Goal: Task Accomplishment & Management: Manage account settings

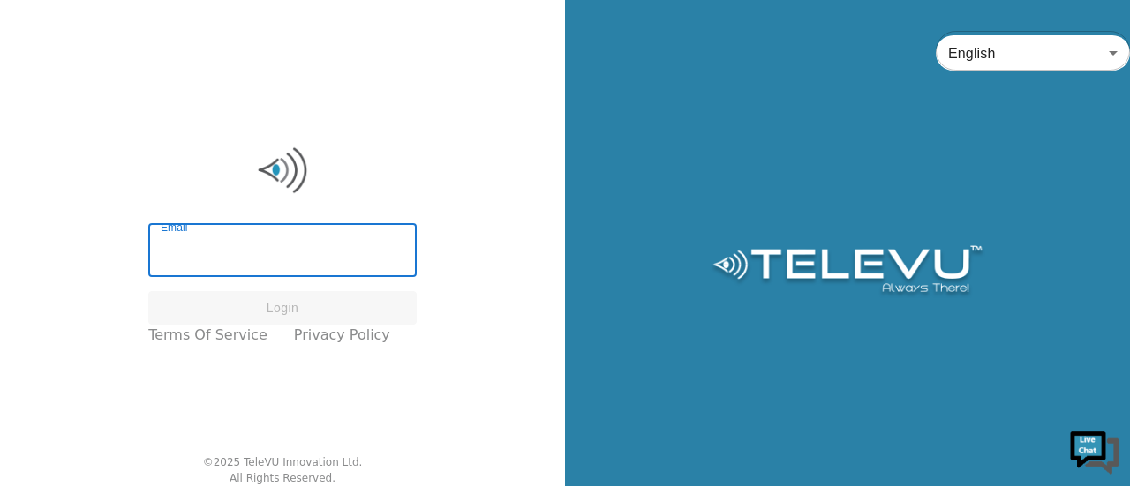
click at [237, 250] on input "Email" at bounding box center [282, 252] width 268 height 49
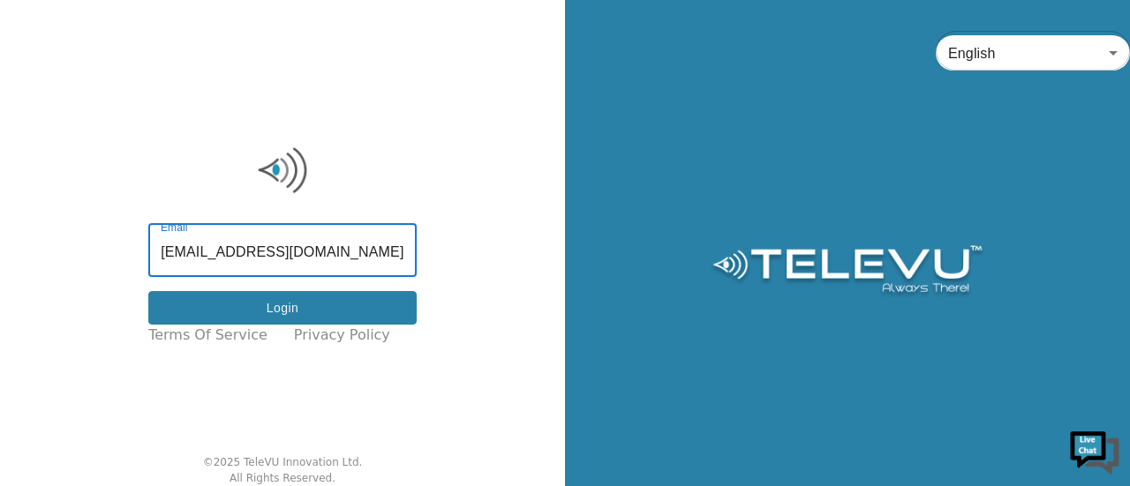
type input "[EMAIL_ADDRESS][DOMAIN_NAME]"
click at [254, 311] on button "Login" at bounding box center [282, 308] width 268 height 34
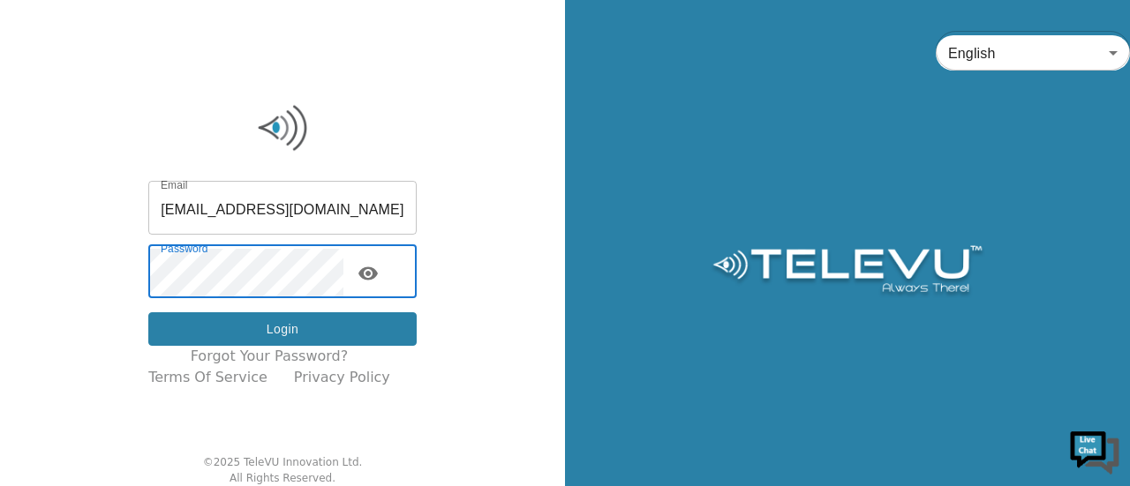
click at [274, 325] on button "Login" at bounding box center [282, 329] width 268 height 34
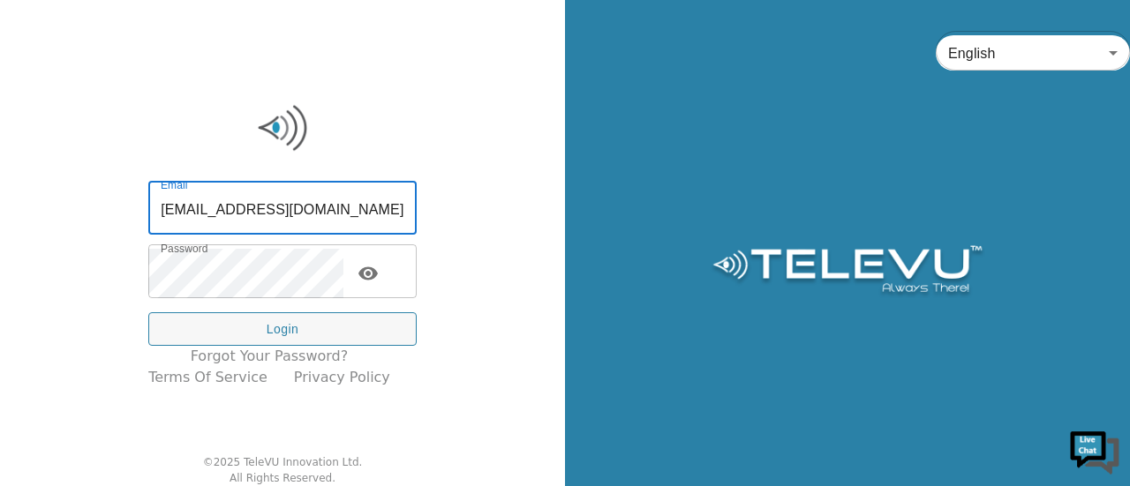
click at [223, 214] on input "[EMAIL_ADDRESS][DOMAIN_NAME]" at bounding box center [282, 209] width 268 height 49
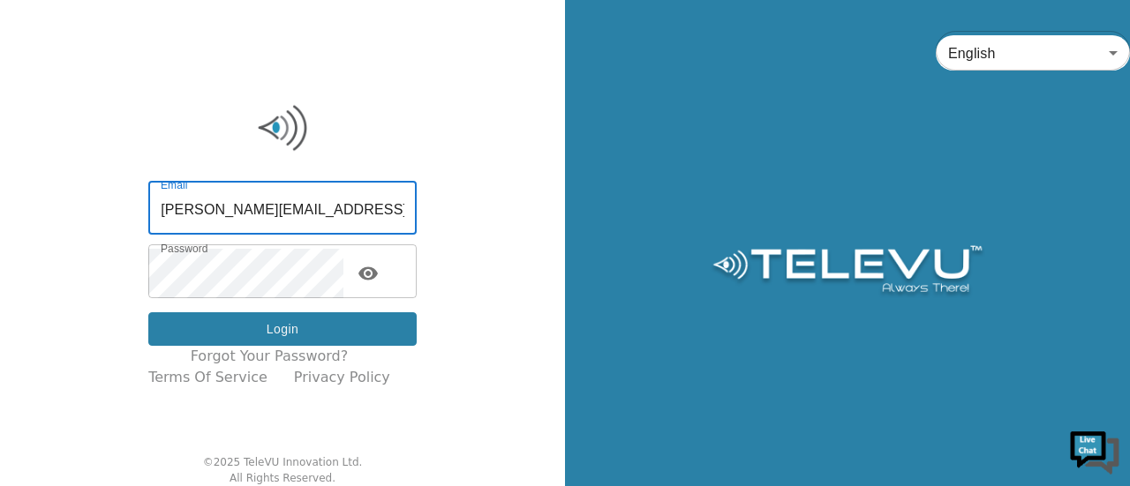
type input "[PERSON_NAME][EMAIL_ADDRESS][PERSON_NAME][DOMAIN_NAME]"
click at [256, 342] on button "Login" at bounding box center [282, 329] width 268 height 34
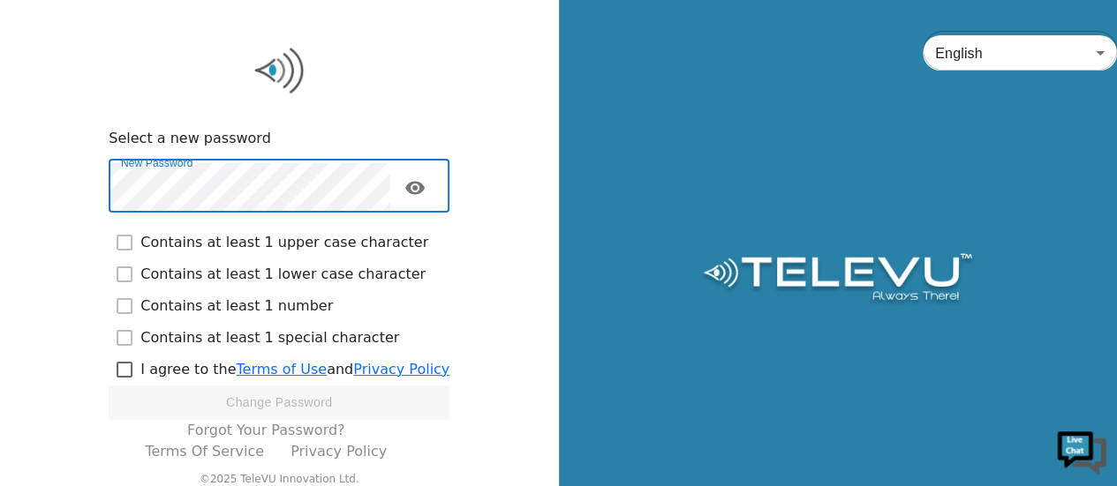
checkbox input "true"
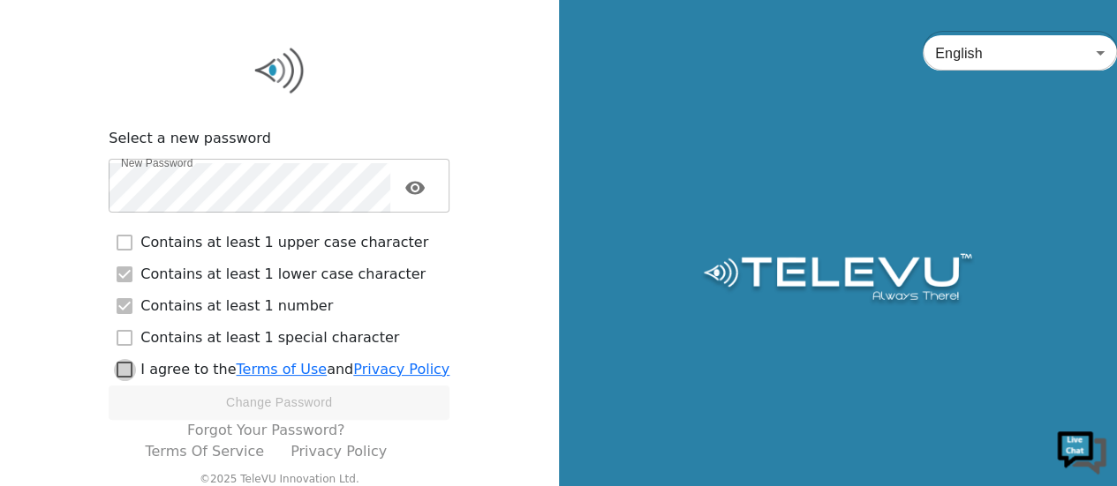
click at [138, 373] on input "checkbox" at bounding box center [125, 370] width 32 height 32
checkbox input "true"
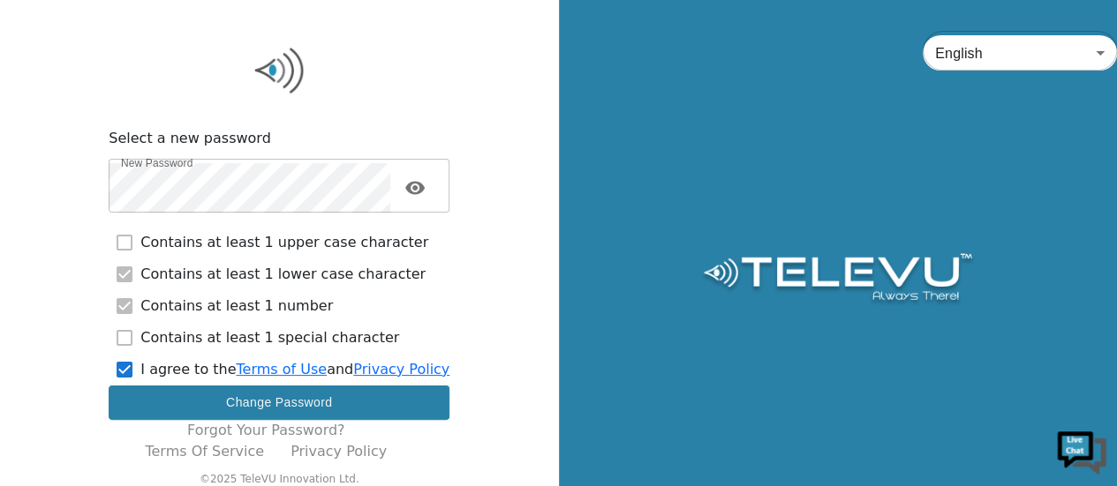
click at [222, 403] on button "Change Password" at bounding box center [279, 403] width 341 height 34
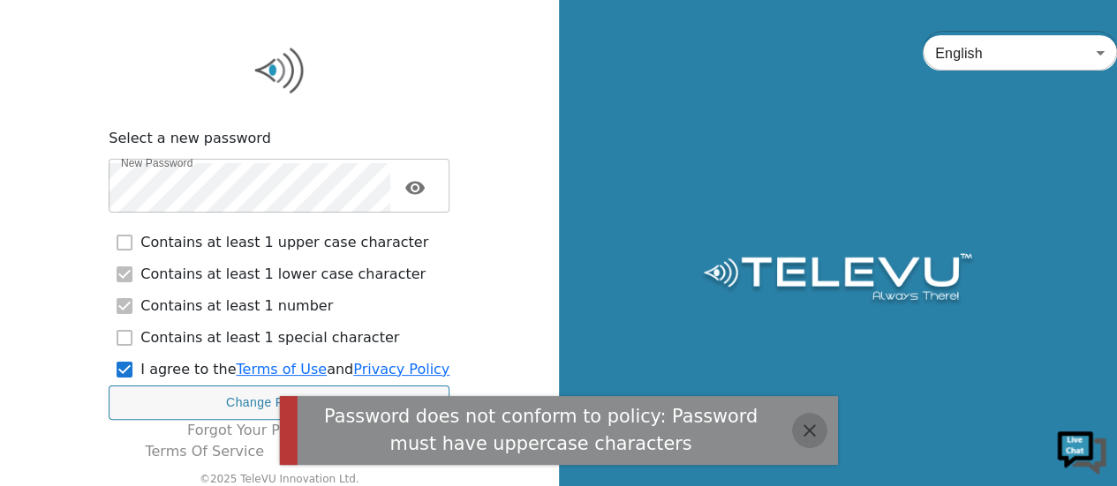
click at [809, 433] on icon "button" at bounding box center [809, 430] width 21 height 21
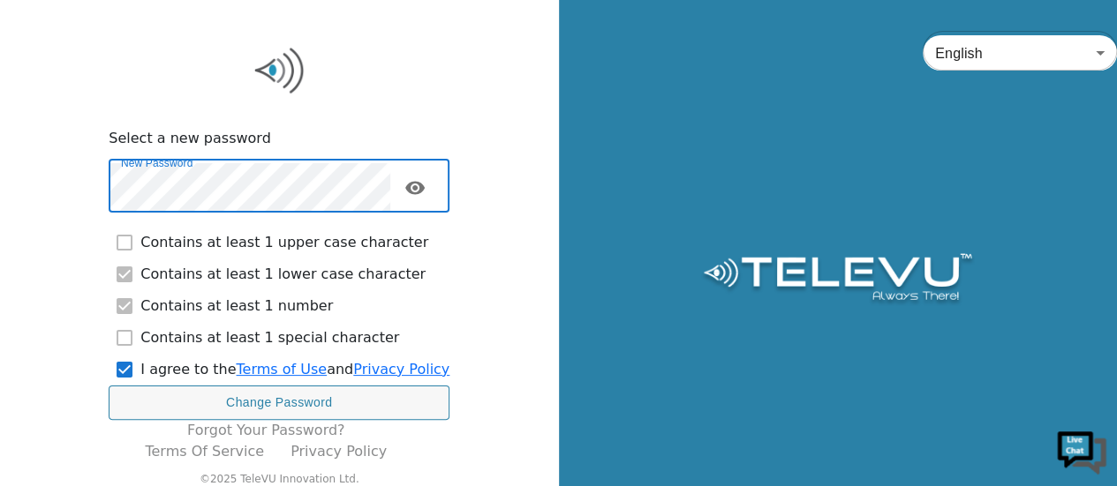
checkbox input "false"
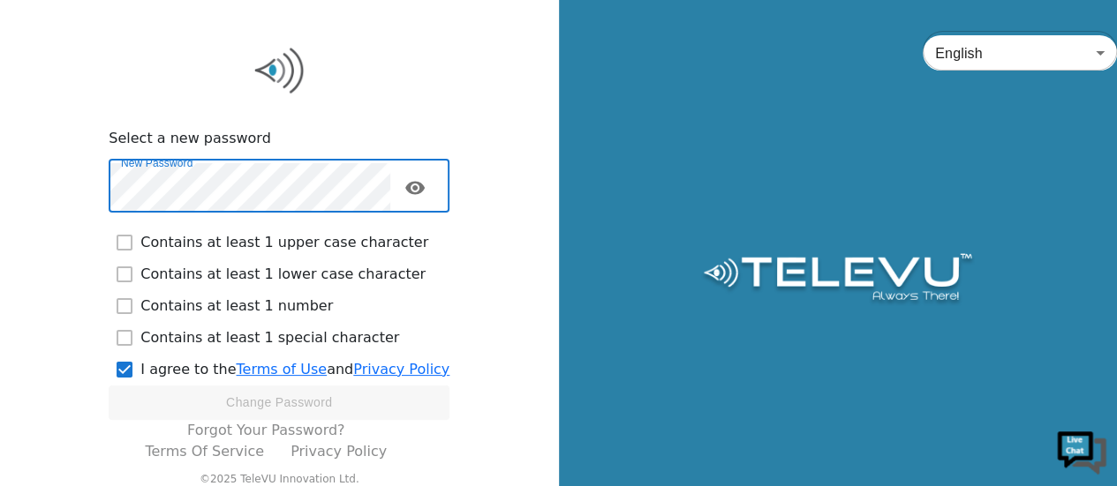
checkbox input "true"
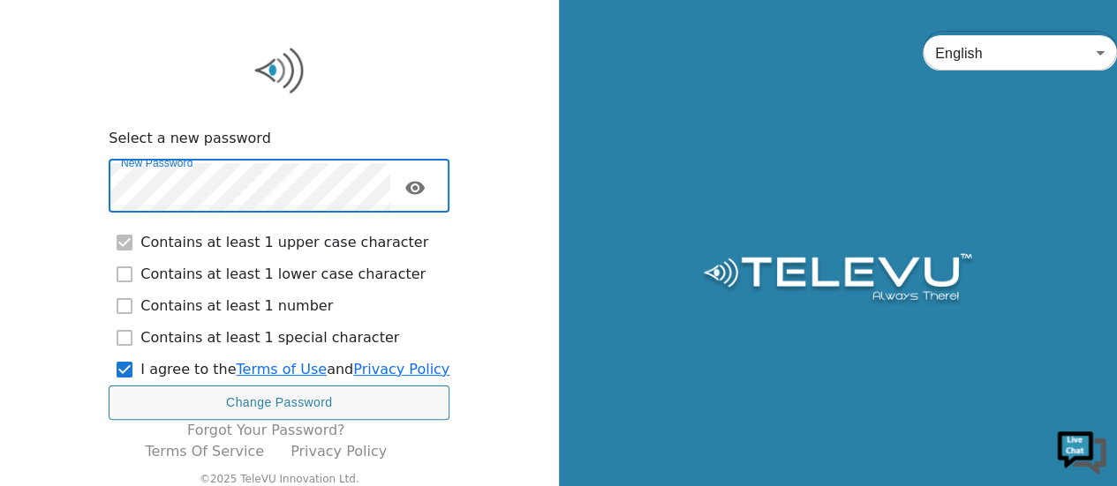
checkbox input "true"
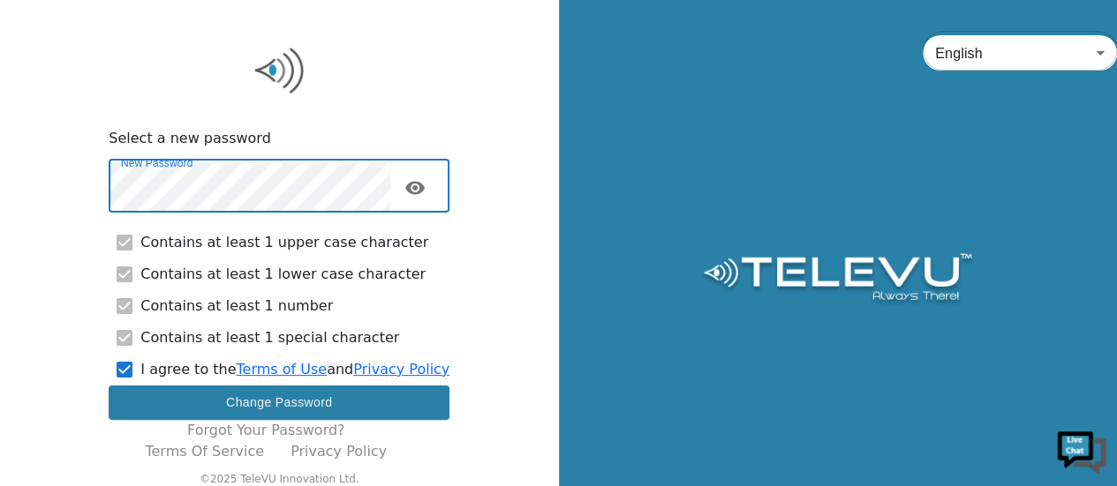
click at [176, 398] on button "Change Password" at bounding box center [279, 403] width 341 height 34
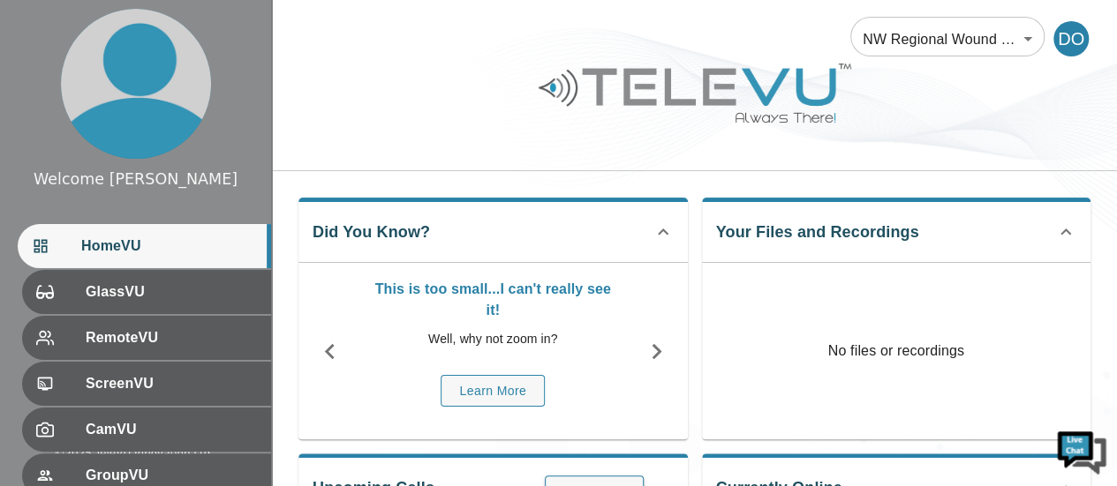
drag, startPoint x: 1063, startPoint y: 4, endPoint x: 732, endPoint y: 47, distance: 333.8
click at [732, 47] on div "NW Regional Wound Care 121 ​ DO" at bounding box center [694, 28] width 845 height 56
